Goal: Task Accomplishment & Management: Manage account settings

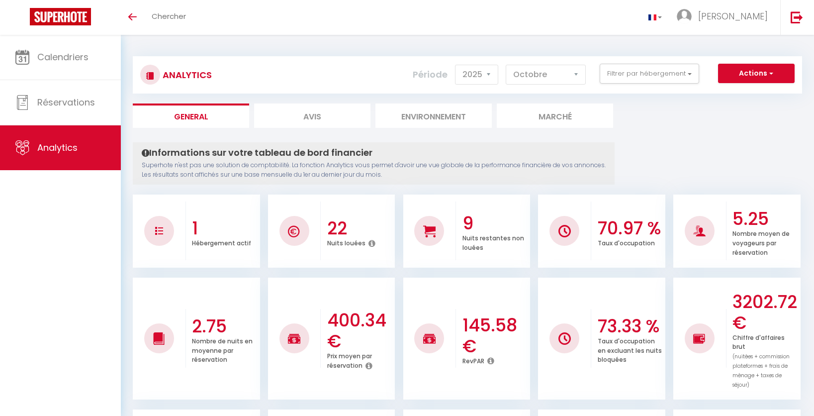
select select "2025"
select select "10"
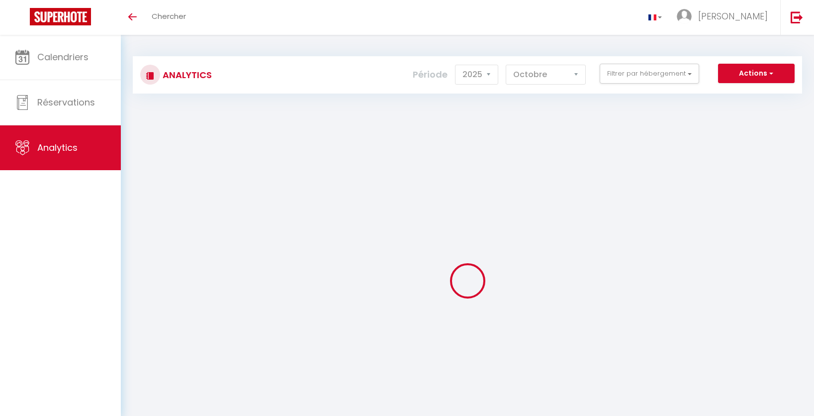
select select "2025"
select select "10"
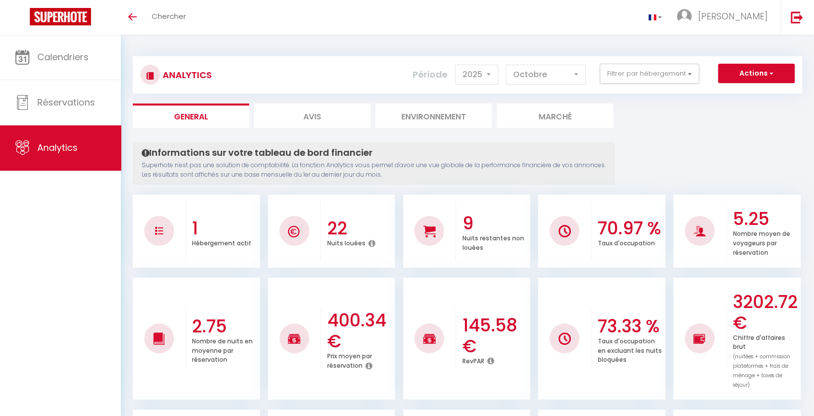
click at [309, 115] on li "Avis" at bounding box center [312, 115] width 116 height 24
select select "2025"
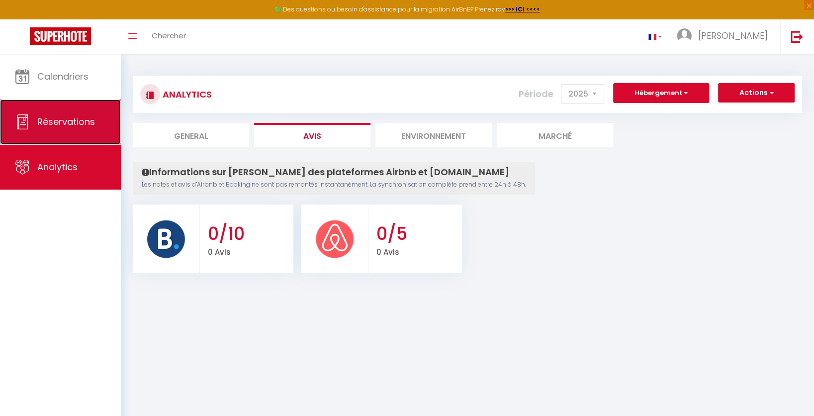
click at [93, 123] on span "Réservations" at bounding box center [66, 121] width 58 height 12
select select "not_cancelled"
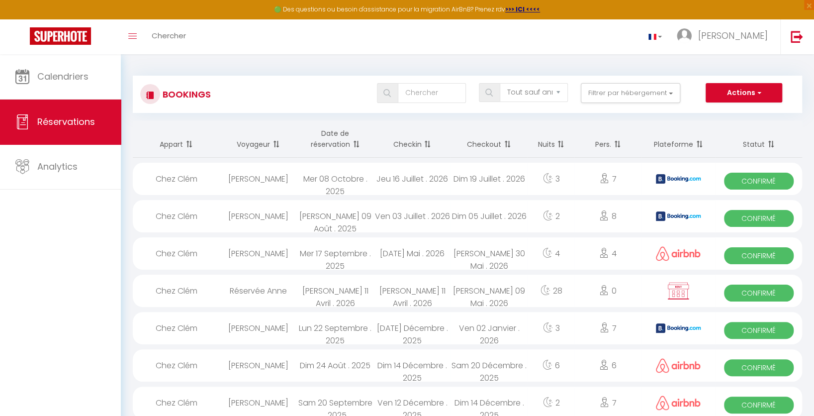
click at [334, 146] on th "Date de réservation" at bounding box center [335, 138] width 77 height 37
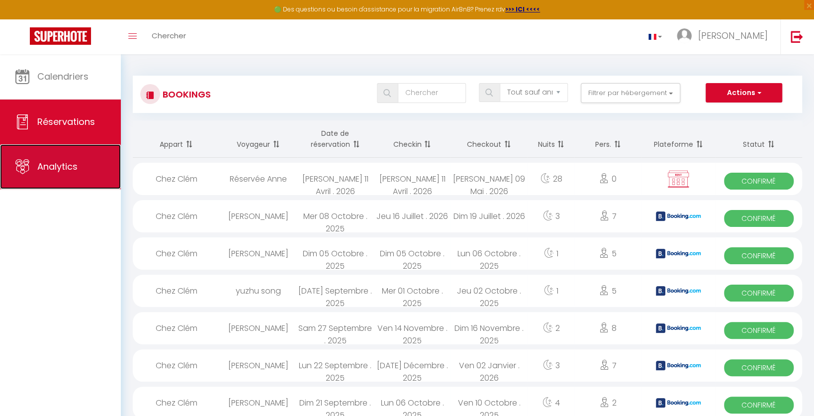
click at [73, 169] on span "Analytics" at bounding box center [57, 166] width 40 height 12
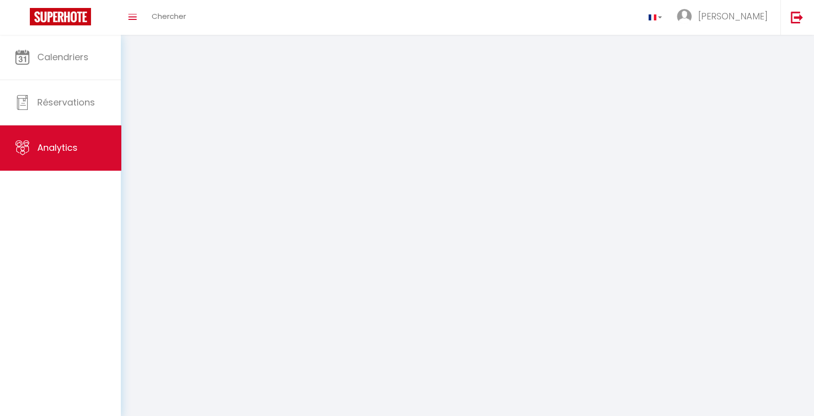
select select "2025"
select select "10"
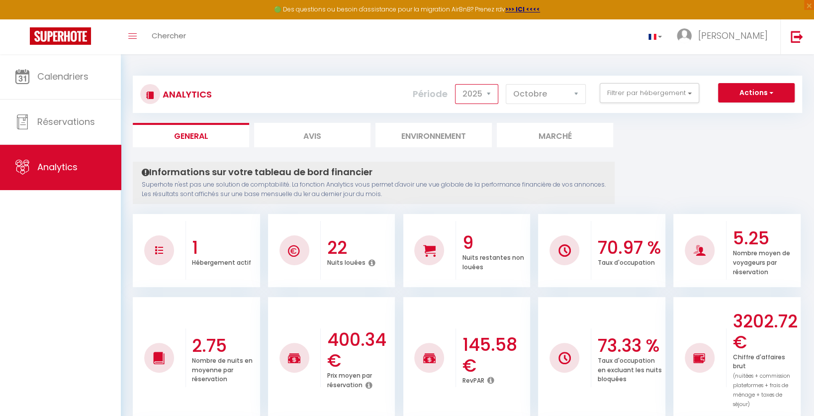
click at [487, 90] on select "2014 2015 2016 2017 2018 2019 2020 2021 2022 2023 2024 2025 2026 2027" at bounding box center [476, 94] width 43 height 20
click at [457, 84] on select "2014 2015 2016 2017 2018 2019 2020 2021 2022 2023 2024 2025 2026 2027" at bounding box center [476, 94] width 43 height 20
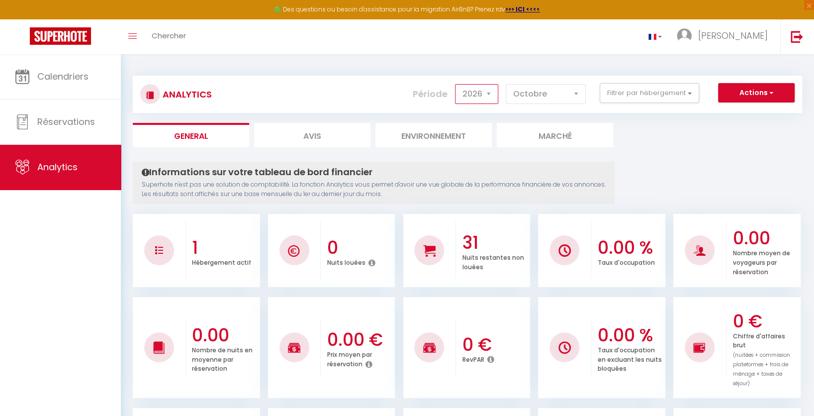
click at [491, 93] on select "2014 2015 2016 2017 2018 2019 2020 2021 2022 2023 2024 2025 2026 2027" at bounding box center [476, 94] width 43 height 20
click at [457, 84] on select "2014 2015 2016 2017 2018 2019 2020 2021 2022 2023 2024 2025 2026 2027" at bounding box center [476, 94] width 43 height 20
click at [487, 96] on select "2014 2015 2016 2017 2018 2019 2020 2021 2022 2023 2024 2025 2026 2027" at bounding box center [476, 94] width 43 height 20
select select "2025"
click at [457, 84] on select "2014 2015 2016 2017 2018 2019 2020 2021 2022 2023 2024 2025 2026 2027" at bounding box center [476, 94] width 43 height 20
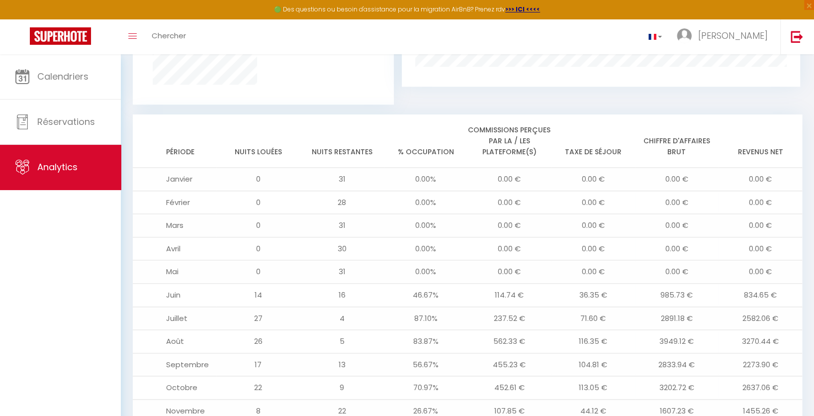
scroll to position [819, 0]
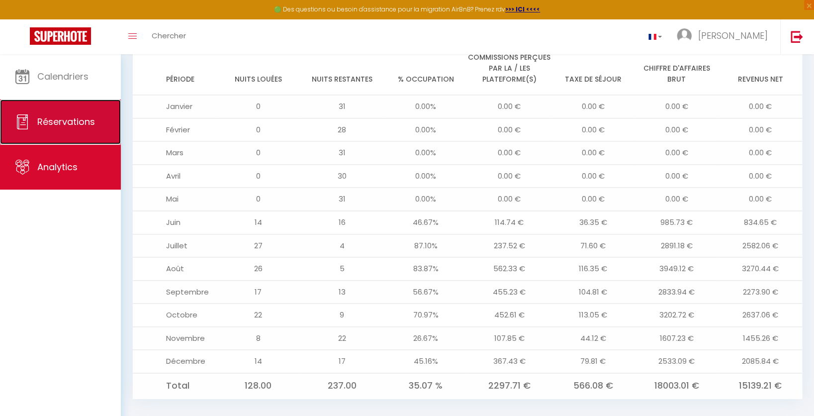
click at [59, 118] on span "Réservations" at bounding box center [66, 121] width 58 height 12
select select "not_cancelled"
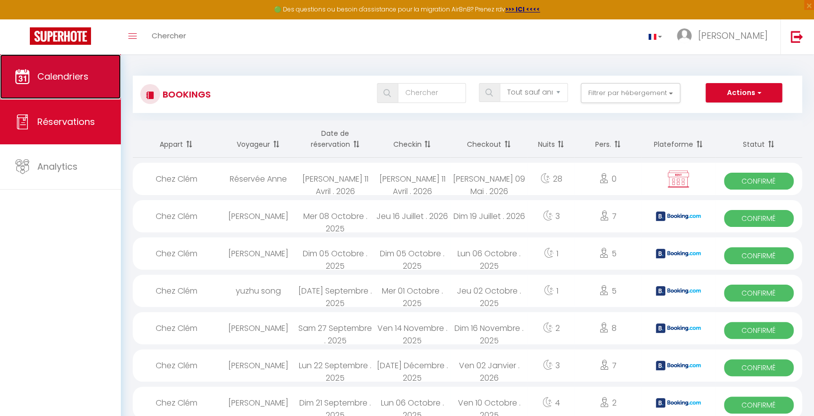
click at [103, 84] on link "Calendriers" at bounding box center [60, 76] width 121 height 45
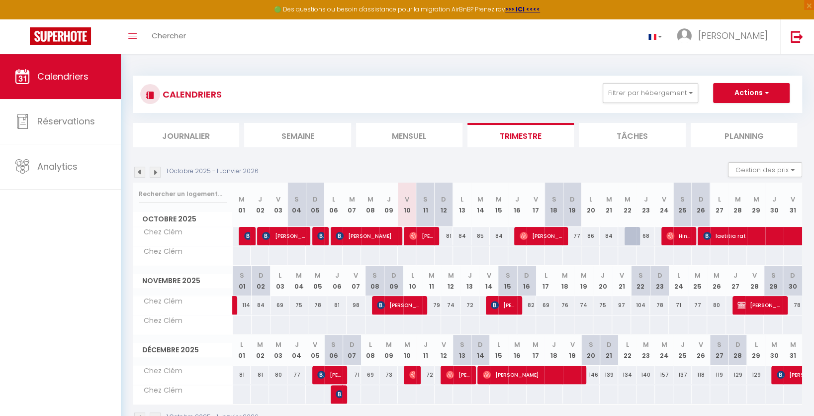
click at [469, 248] on div at bounding box center [461, 255] width 19 height 18
click at [788, 370] on span "[PERSON_NAME]" at bounding box center [811, 374] width 69 height 19
select select "OK"
select select "KO"
select select "0"
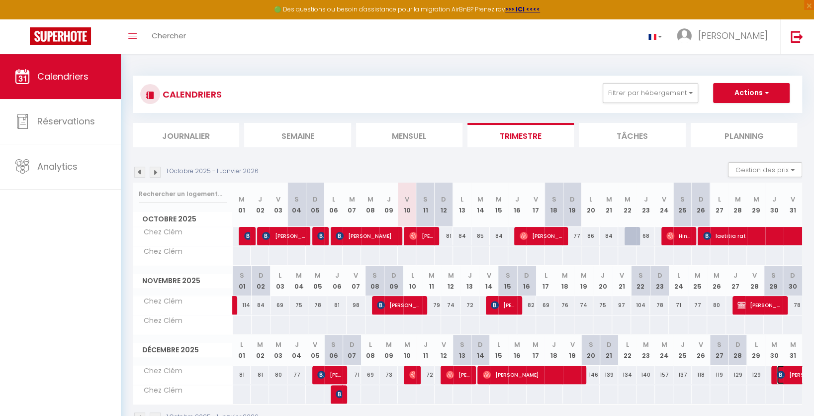
select select "0"
select select "1"
select select
select select "32827"
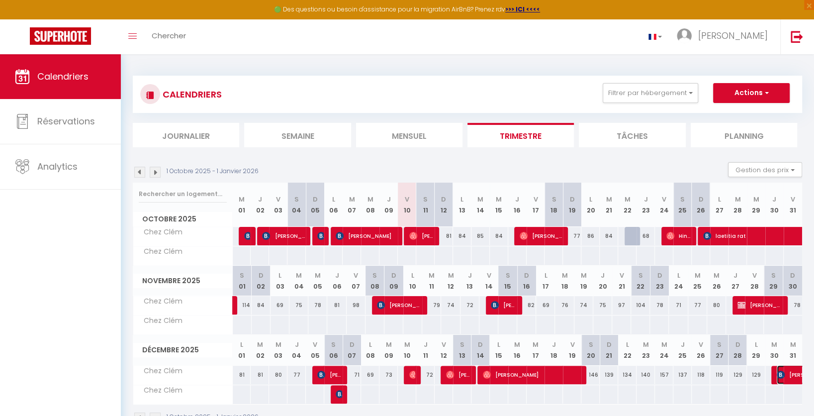
select select "32827"
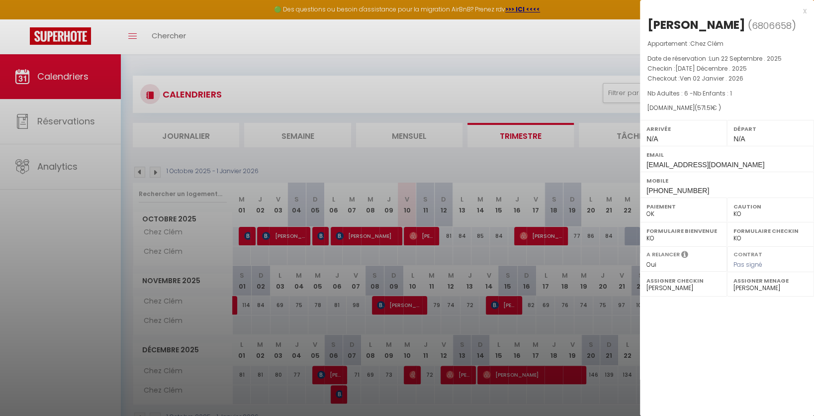
click at [590, 160] on div at bounding box center [407, 208] width 814 height 416
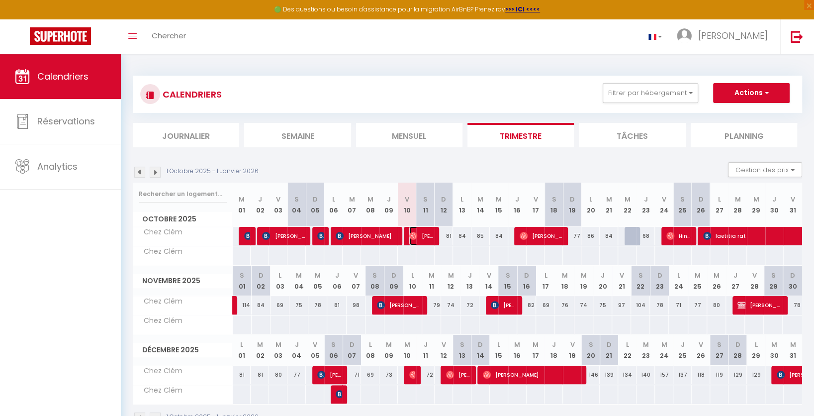
click at [410, 238] on img at bounding box center [413, 236] width 8 height 8
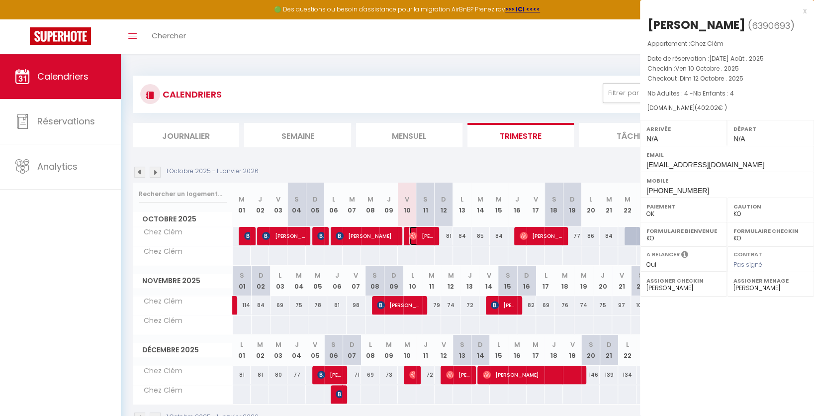
select select "OK"
